Goal: Navigation & Orientation: Find specific page/section

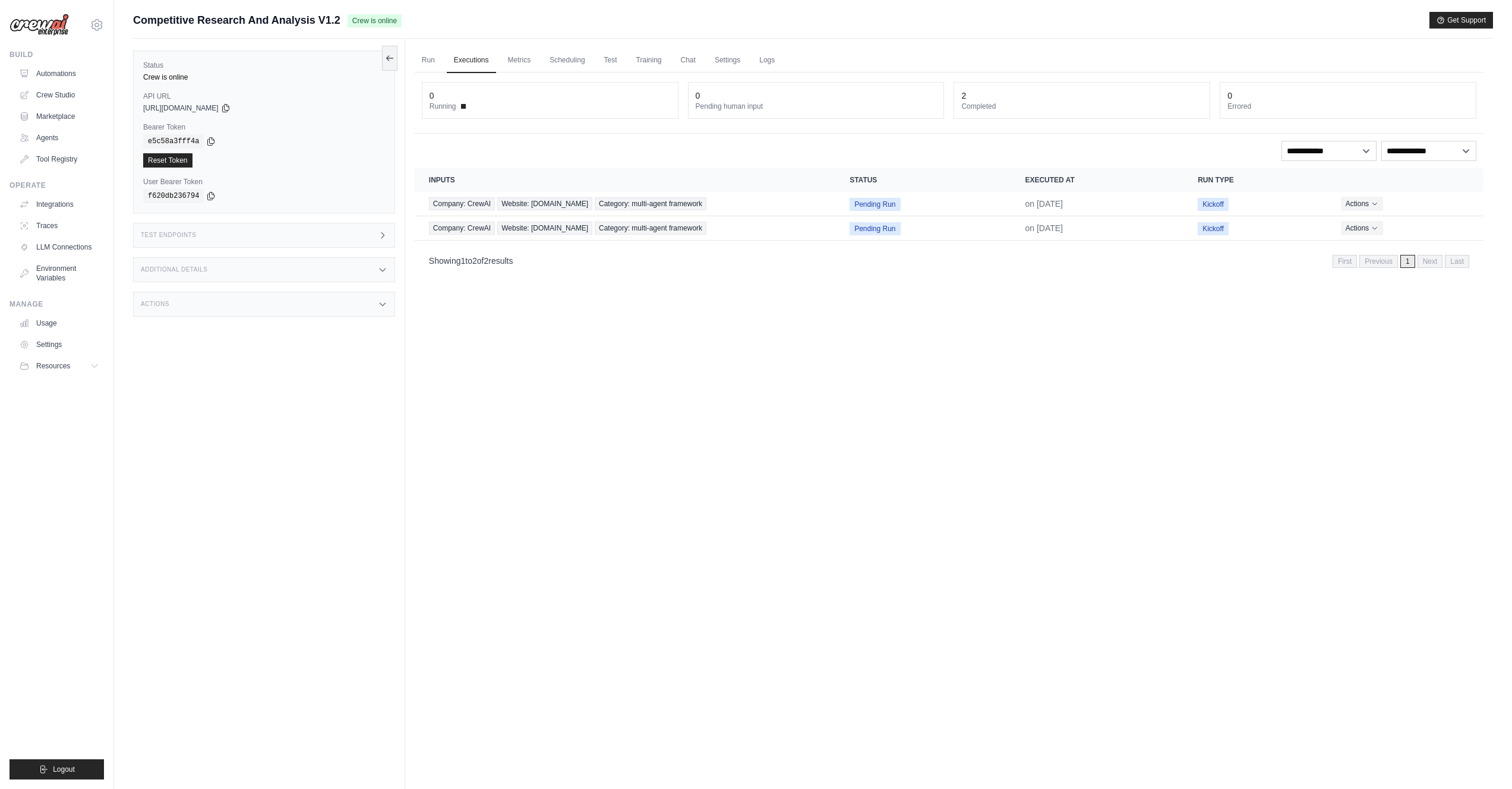
click at [1411, 333] on div "Run Executions Metrics Scheduling Test Training Chat Settings Logs 0 Running 0 …" at bounding box center [948, 433] width 1088 height 789
click at [1371, 206] on icon "Actions for execution" at bounding box center [1375, 203] width 7 height 7
click at [1414, 243] on button "Delete" at bounding box center [1431, 243] width 76 height 19
click at [1371, 231] on button "Actions" at bounding box center [1362, 228] width 42 height 14
click at [1399, 270] on button "Delete" at bounding box center [1431, 268] width 76 height 19
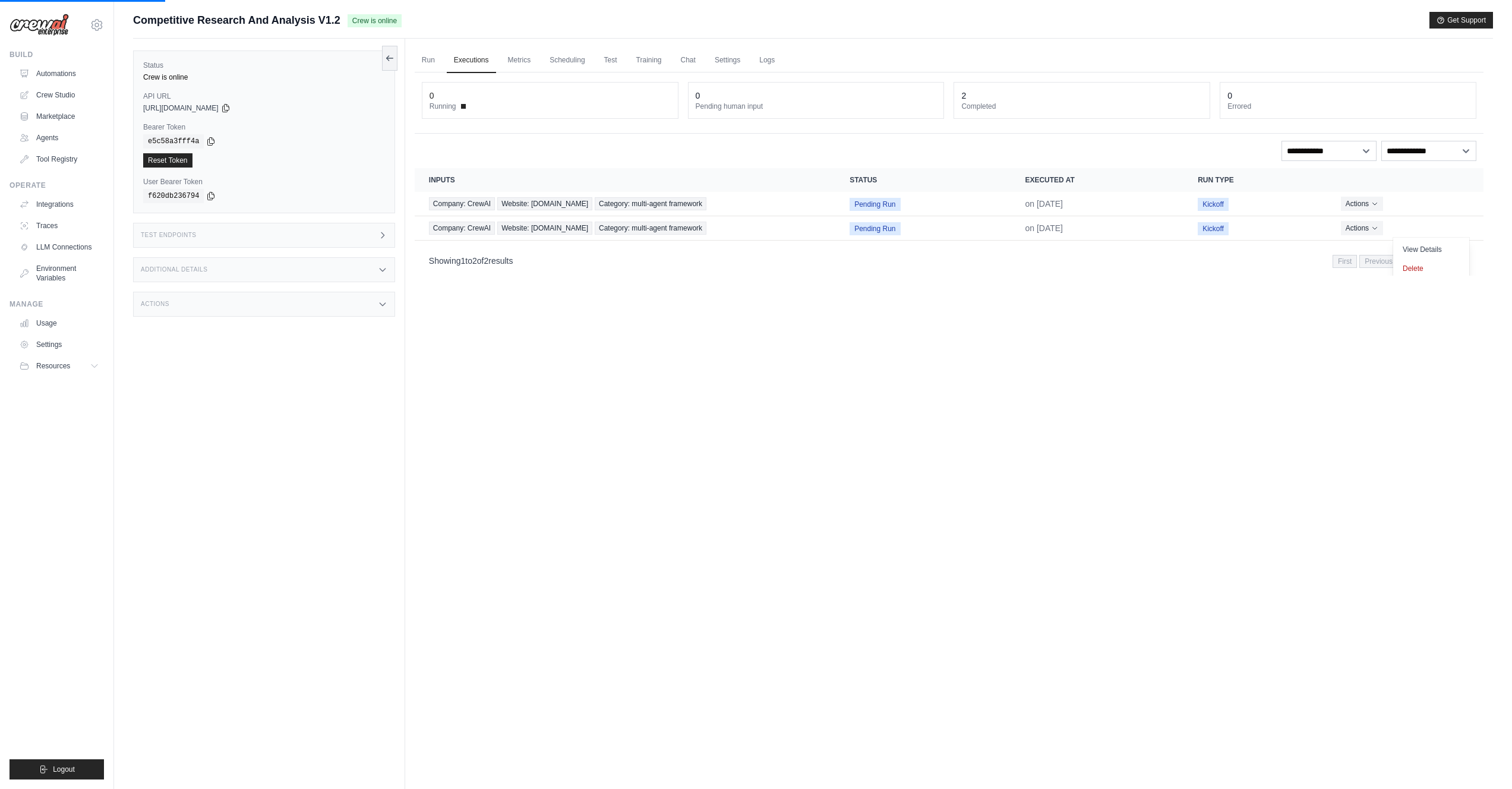
click at [1163, 580] on div "Run Executions Metrics Scheduling Test Training Chat Settings Logs 0 Running 0 …" at bounding box center [948, 433] width 1088 height 789
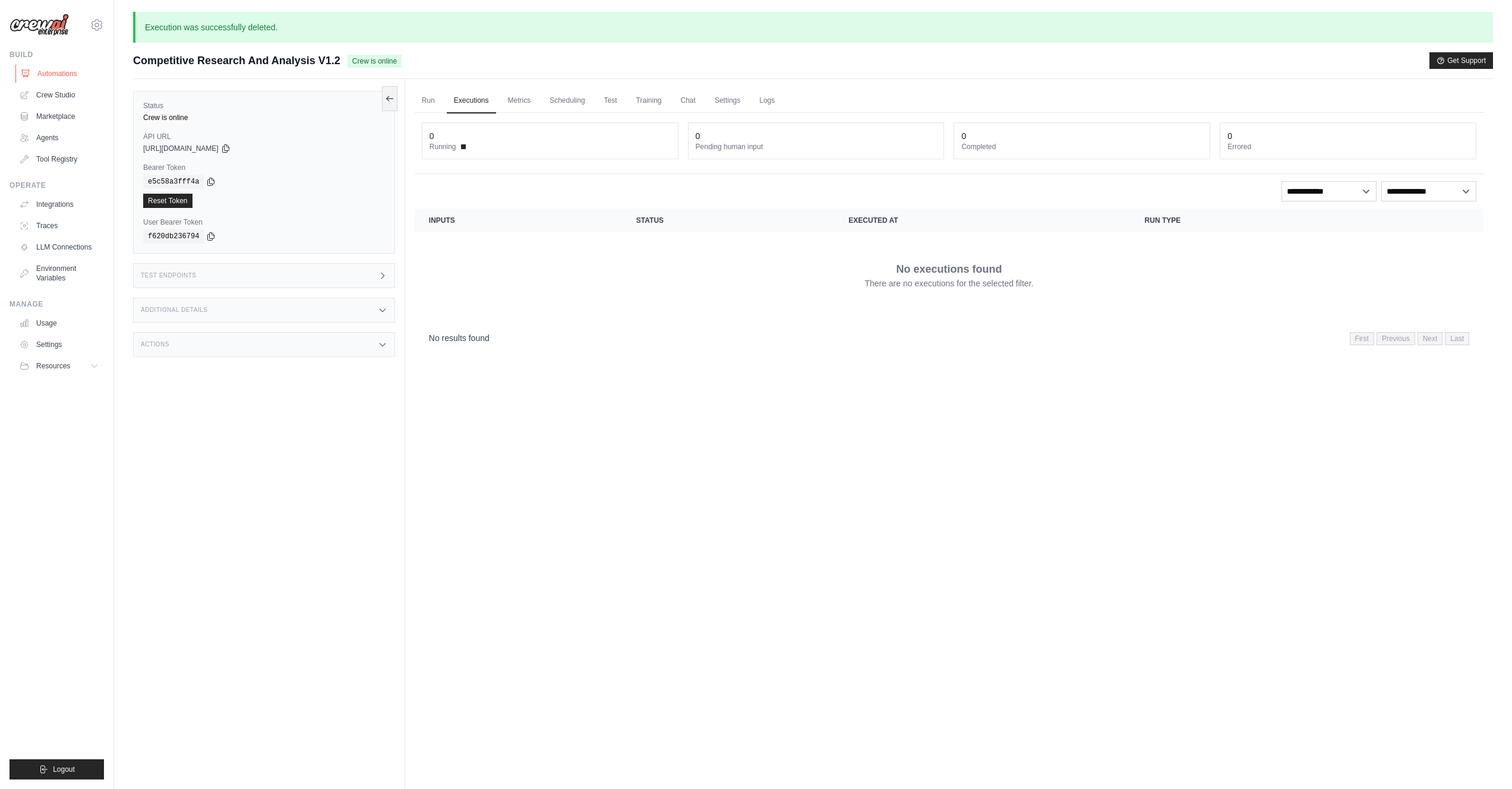
click at [63, 75] on link "Automations" at bounding box center [60, 73] width 90 height 19
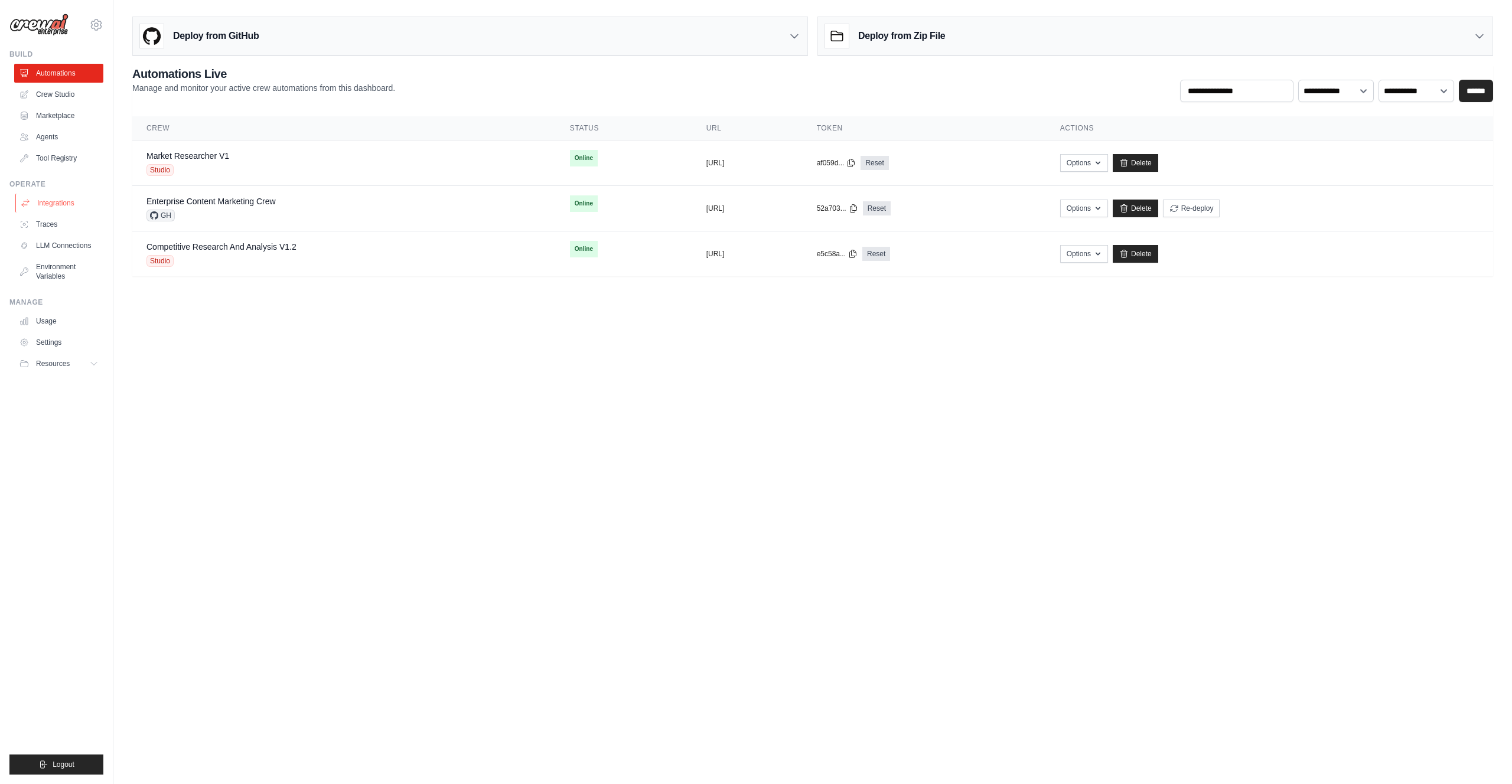
click at [60, 205] on link "Integrations" at bounding box center [60, 203] width 89 height 19
